Goal: Transaction & Acquisition: Purchase product/service

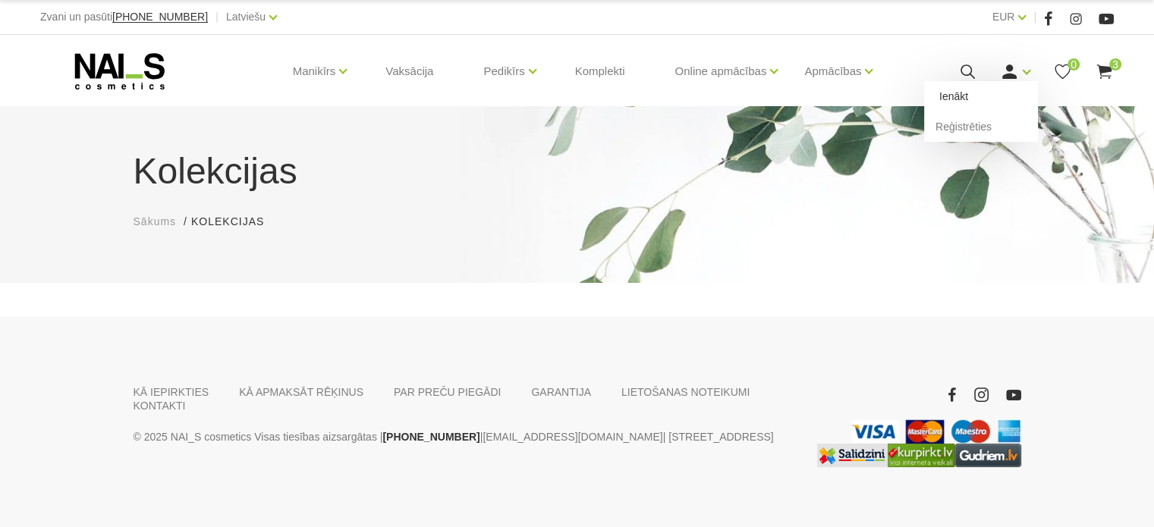
click at [987, 97] on link "Ienākt" at bounding box center [981, 96] width 114 height 30
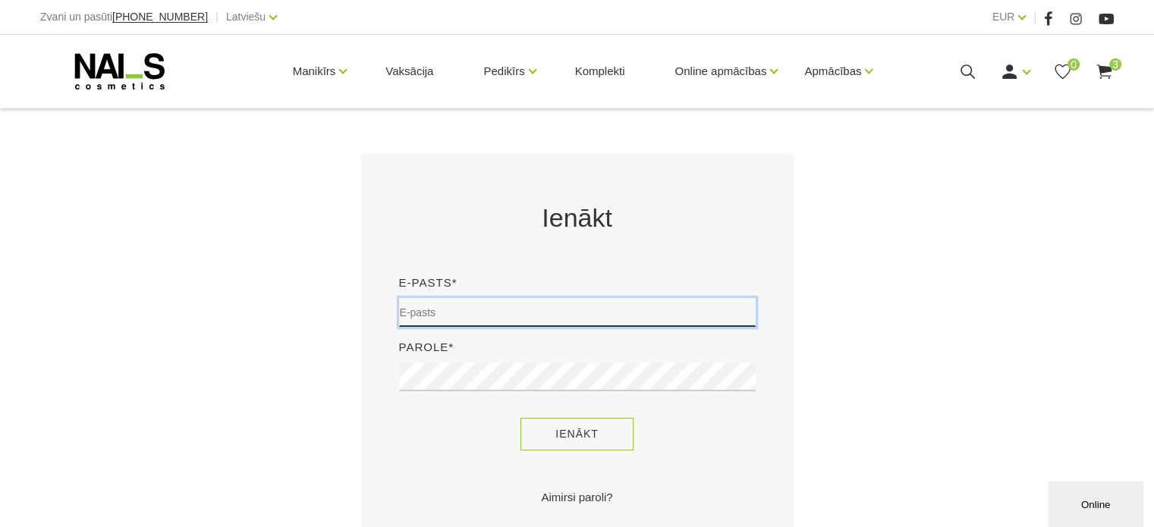
type input "sory78@inbox.lv"
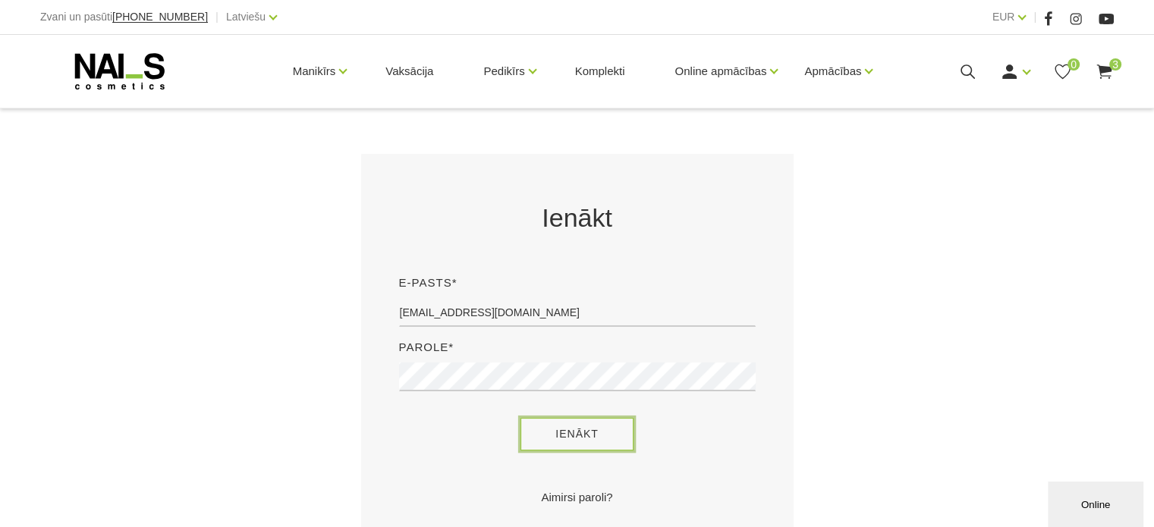
click at [589, 445] on button "Ienākt" at bounding box center [576, 434] width 113 height 33
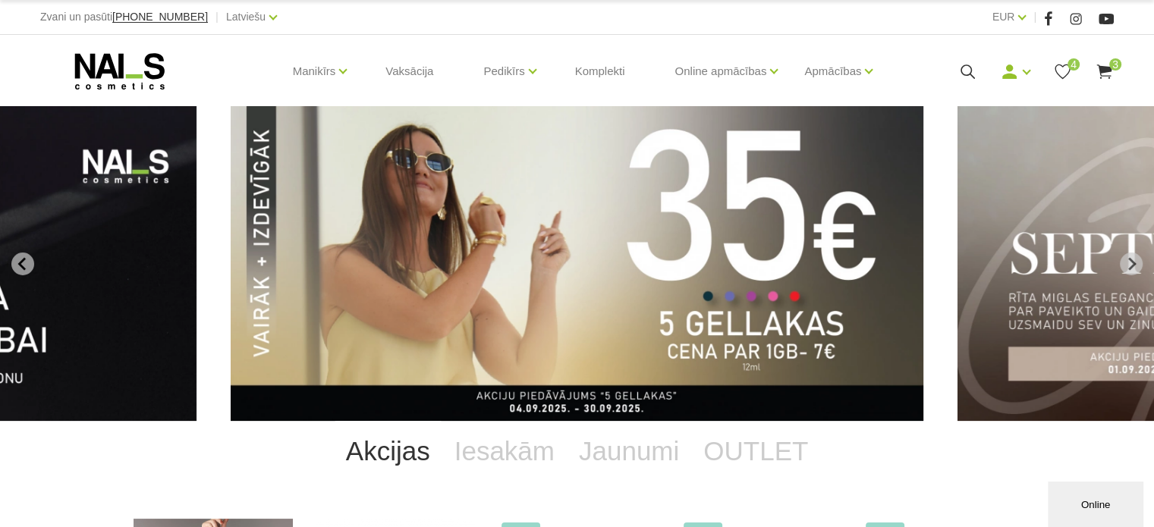
click at [966, 75] on icon at bounding box center [967, 71] width 19 height 19
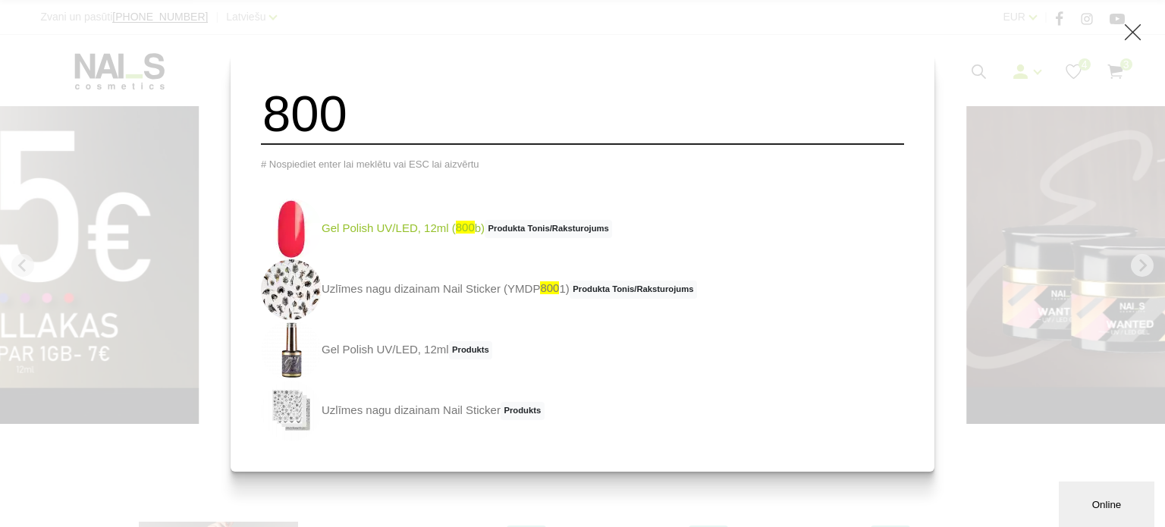
type input "800"
click at [316, 227] on img at bounding box center [291, 229] width 61 height 61
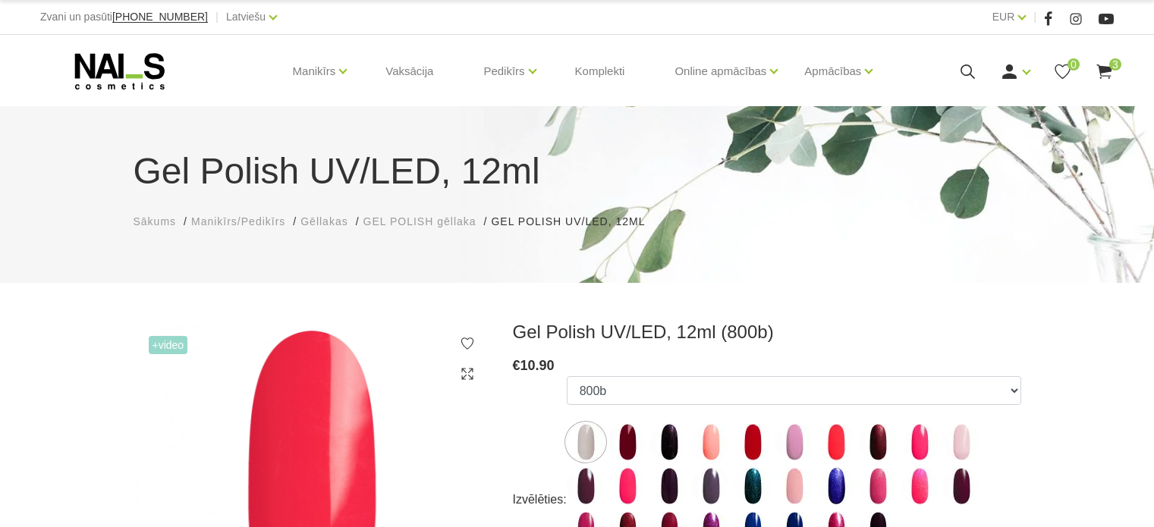
select select "4129"
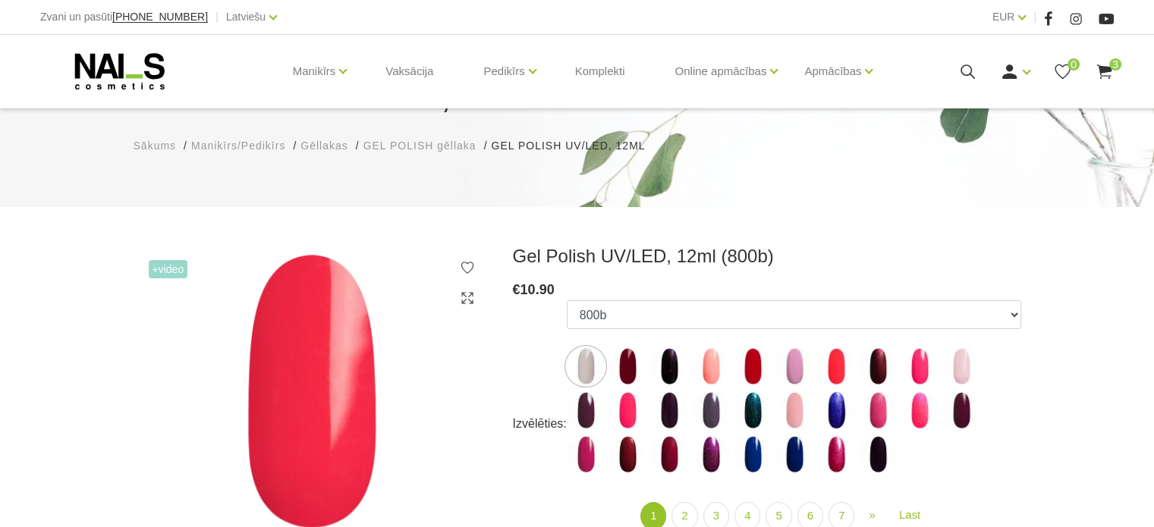
scroll to position [152, 0]
